Goal: Transaction & Acquisition: Purchase product/service

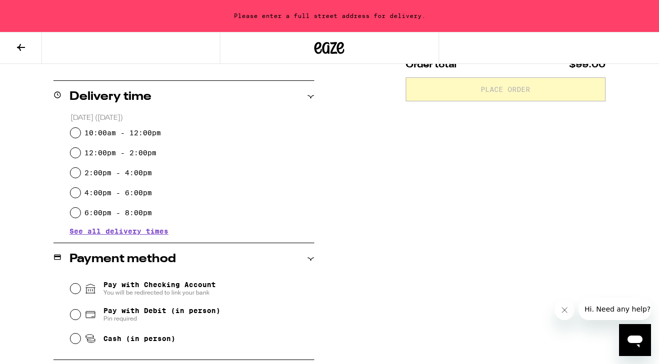
scroll to position [230, 0]
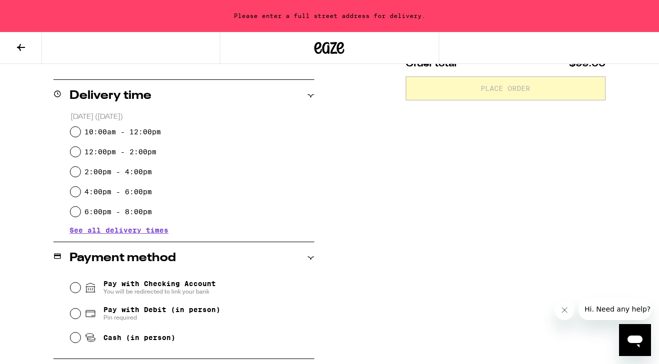
click at [145, 131] on label "10:00am - 12:00pm" at bounding box center [122, 132] width 76 height 8
click at [80, 131] on input "10:00am - 12:00pm" at bounding box center [75, 132] width 10 height 10
radio input "true"
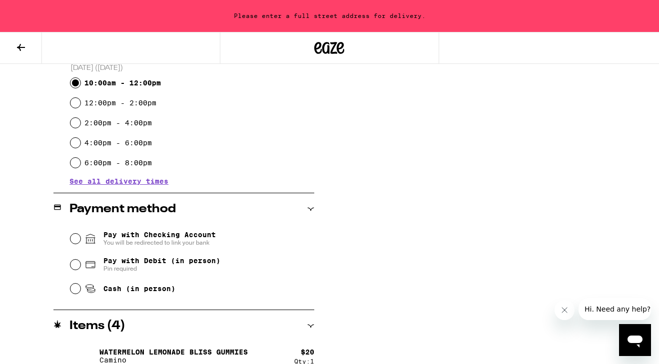
scroll to position [280, 0]
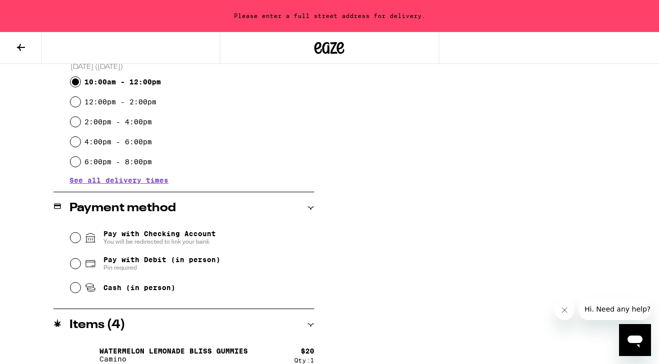
click at [79, 268] on input "Pay with Debit (in person) Pin required" at bounding box center [75, 264] width 10 height 10
radio input "true"
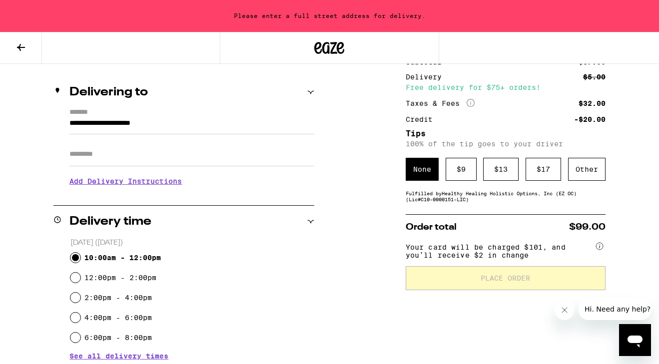
scroll to position [104, 0]
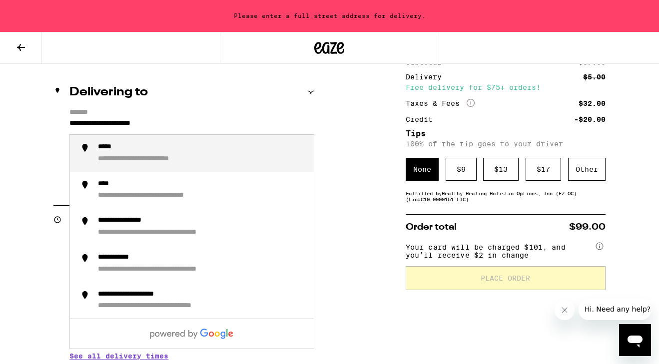
click at [209, 124] on input "**********" at bounding box center [191, 125] width 245 height 17
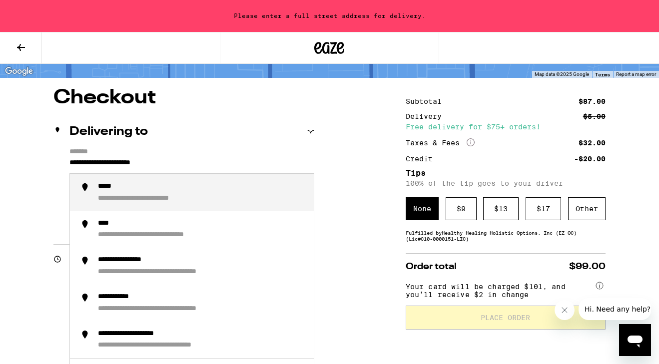
scroll to position [61, 0]
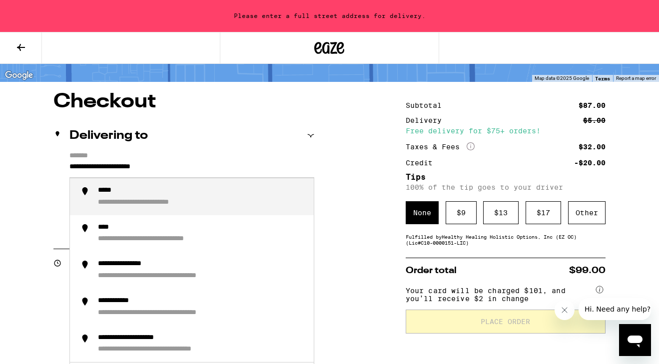
drag, startPoint x: 220, startPoint y: 163, endPoint x: 45, endPoint y: 145, distance: 175.4
type input "***"
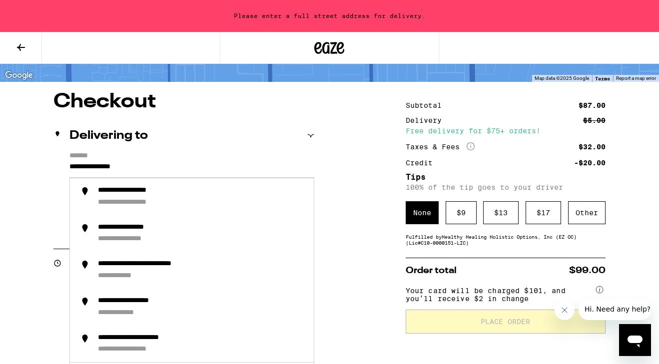
click at [232, 148] on div "Delivering to" at bounding box center [183, 136] width 261 height 32
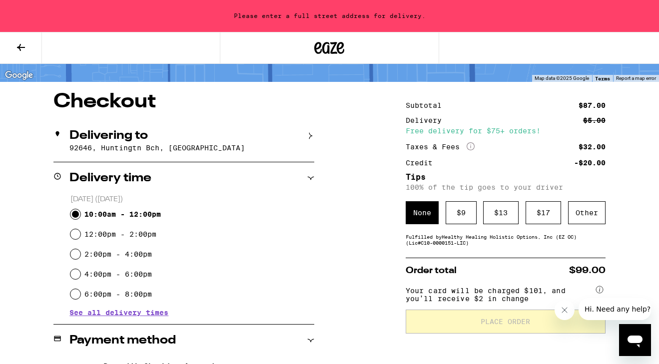
click at [308, 148] on p "92646, Huntingtn Bch, CA" at bounding box center [191, 148] width 245 height 8
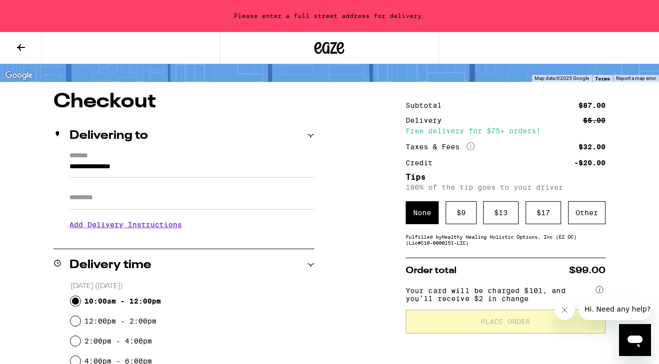
click at [158, 195] on input "Apt/Suite" at bounding box center [191, 198] width 245 height 24
click at [161, 228] on h3 "Add Delivery Instructions" at bounding box center [191, 224] width 245 height 23
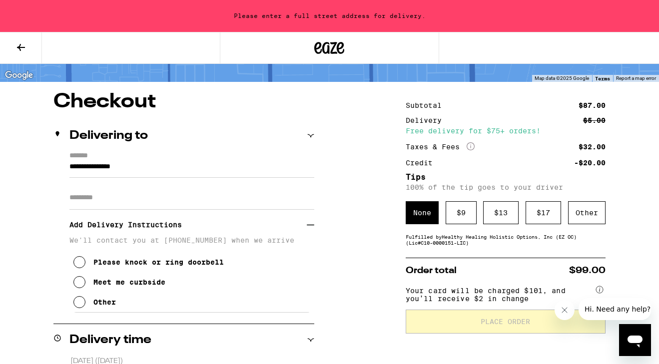
click at [108, 285] on div "Meet me curbside" at bounding box center [129, 282] width 72 height 8
click at [263, 154] on label "*******" at bounding box center [191, 156] width 245 height 9
click at [263, 161] on input "**********" at bounding box center [191, 169] width 245 height 17
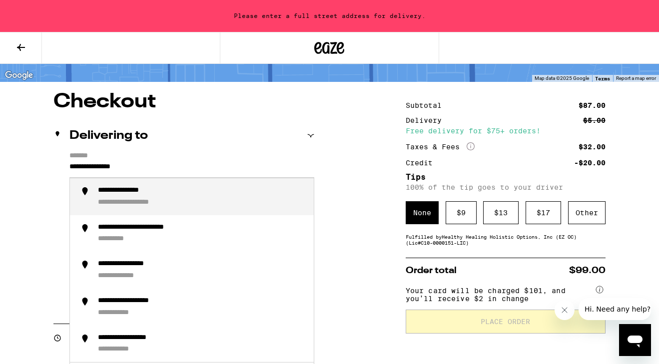
click at [245, 164] on input "**********" at bounding box center [191, 169] width 245 height 17
click at [215, 194] on div "**********" at bounding box center [202, 196] width 208 height 21
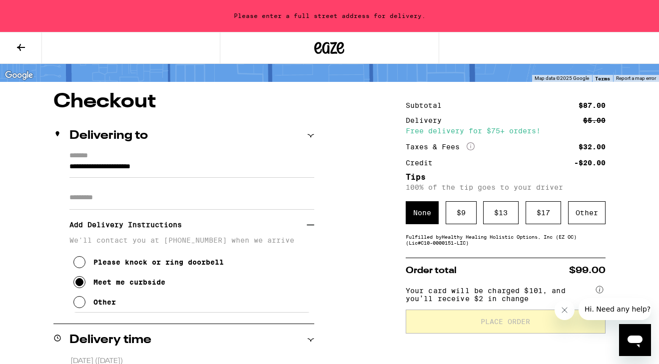
type input "**********"
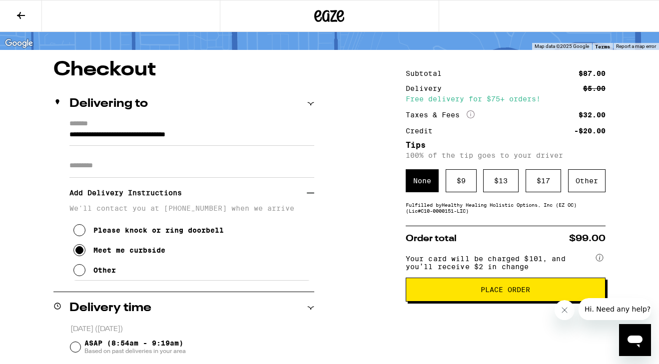
click at [453, 301] on button "Place Order" at bounding box center [506, 290] width 200 height 24
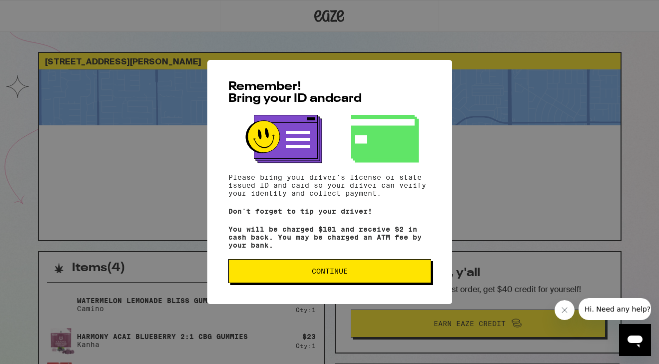
click at [389, 274] on span "Continue" at bounding box center [330, 271] width 186 height 7
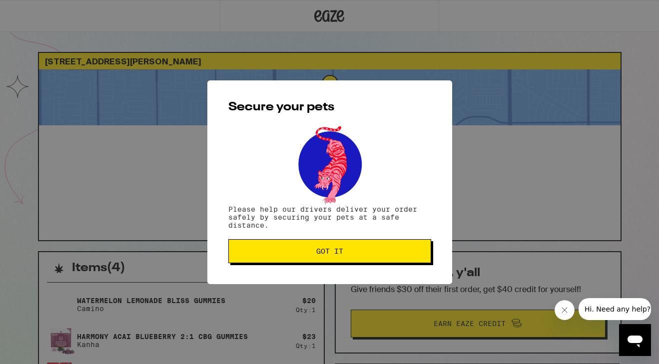
click at [385, 255] on span "Got it" at bounding box center [330, 251] width 186 height 7
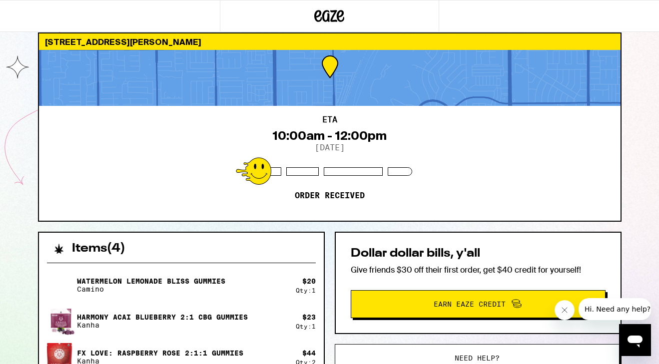
scroll to position [18, 0]
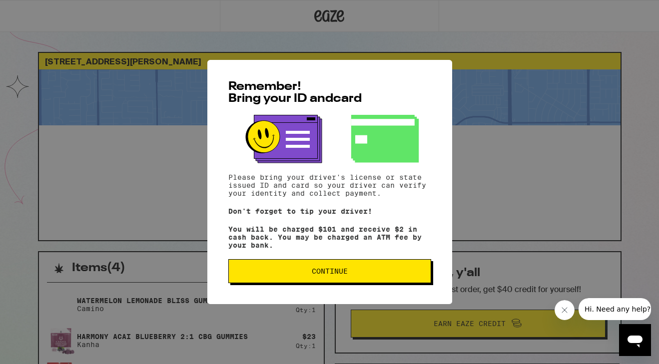
click at [353, 280] on button "Continue" at bounding box center [329, 271] width 203 height 24
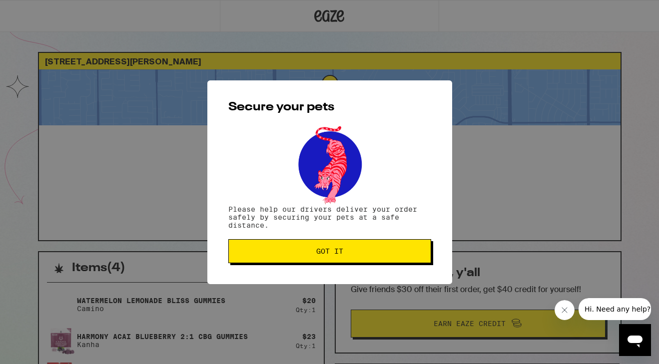
click at [358, 254] on span "Got it" at bounding box center [330, 251] width 186 height 7
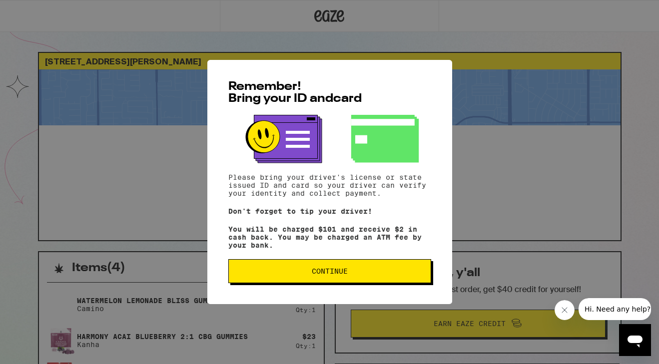
click at [356, 283] on button "Continue" at bounding box center [329, 271] width 203 height 24
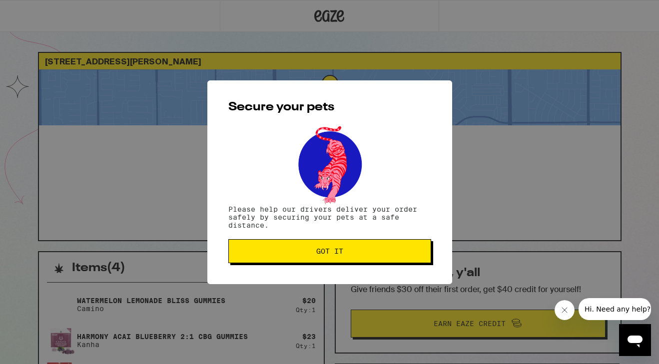
click at [364, 266] on div "Secure your pets Please help our drivers deliver your order safely by securing …" at bounding box center [329, 182] width 245 height 204
click at [374, 248] on button "Got it" at bounding box center [329, 251] width 203 height 24
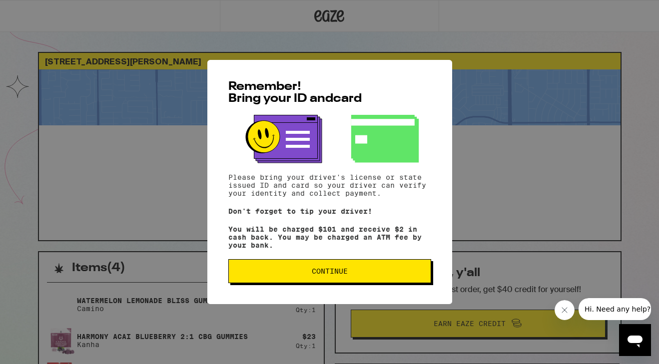
click at [375, 275] on span "Continue" at bounding box center [330, 271] width 186 height 7
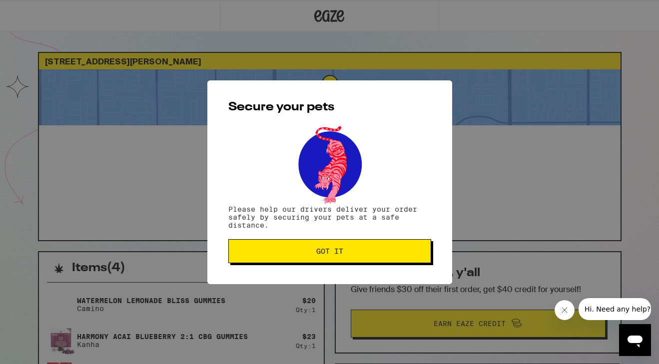
click at [384, 255] on span "Got it" at bounding box center [330, 251] width 186 height 7
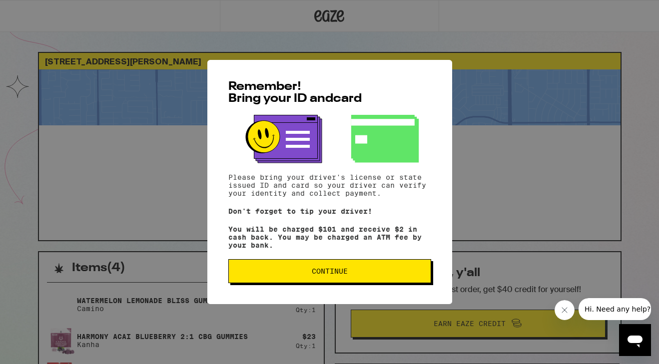
click at [389, 269] on button "Continue" at bounding box center [329, 271] width 203 height 24
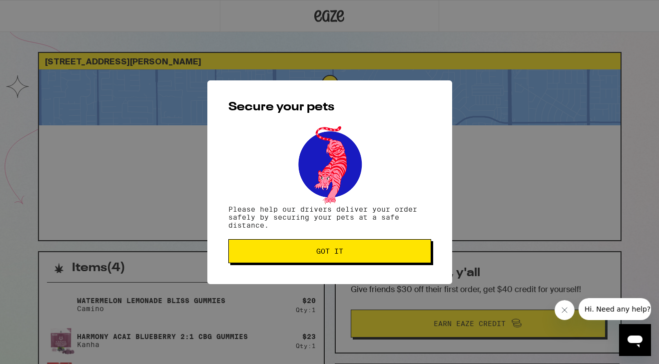
click at [389, 257] on button "Got it" at bounding box center [329, 251] width 203 height 24
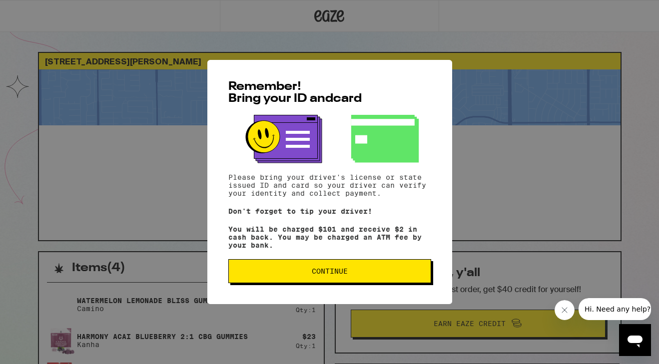
click at [372, 268] on button "Continue" at bounding box center [329, 271] width 203 height 24
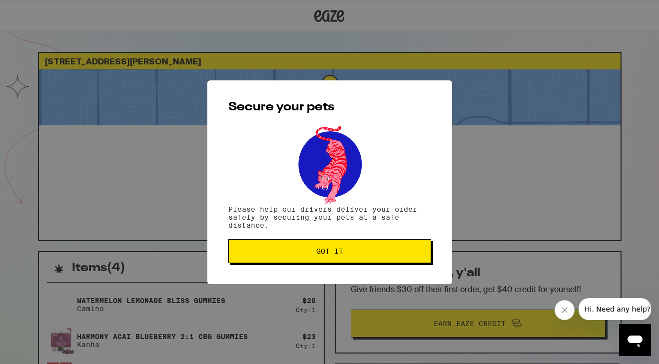
click at [372, 251] on span "Got it" at bounding box center [330, 251] width 186 height 7
